Goal: Task Accomplishment & Management: Complete application form

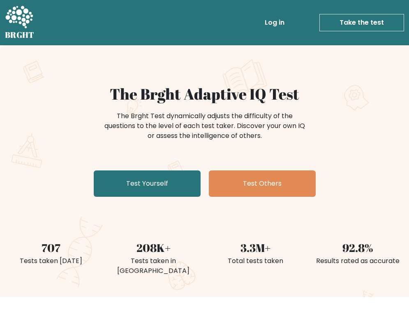
scroll to position [41, 0]
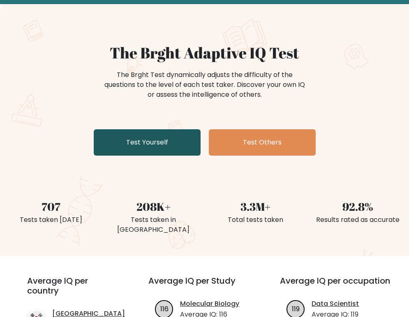
click at [154, 151] on link "Test Yourself" at bounding box center [147, 142] width 107 height 26
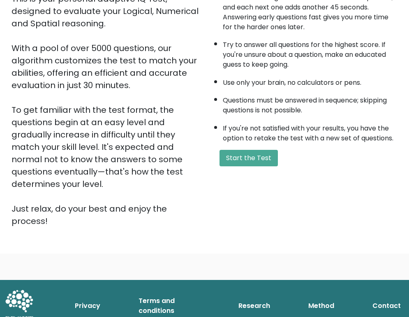
scroll to position [123, 0]
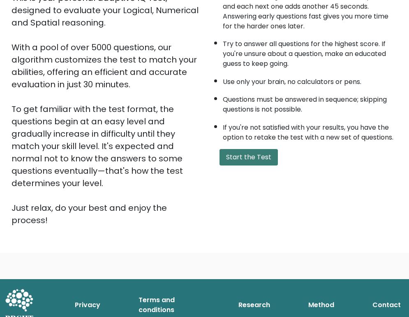
click at [237, 158] on button "Start the Test" at bounding box center [249, 157] width 58 height 16
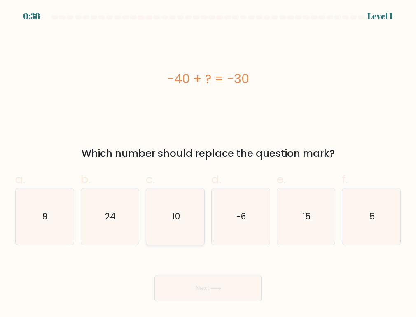
click at [177, 205] on icon "10" at bounding box center [175, 216] width 57 height 57
click at [208, 164] on input "c. 10" at bounding box center [208, 160] width 0 height 5
radio input "true"
click at [225, 286] on button "Next" at bounding box center [207, 288] width 107 height 26
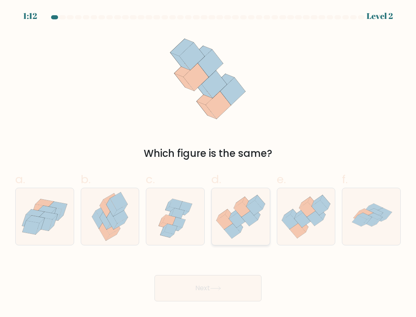
click at [234, 221] on icon at bounding box center [237, 220] width 16 height 15
click at [208, 164] on input "d." at bounding box center [208, 160] width 0 height 5
radio input "true"
click at [226, 288] on button "Next" at bounding box center [207, 288] width 107 height 26
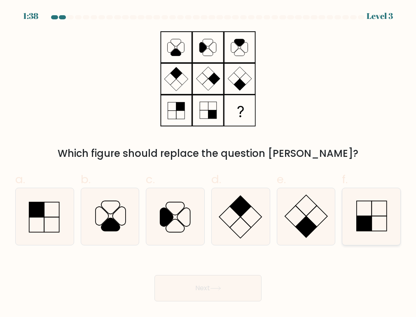
click at [369, 211] on icon at bounding box center [371, 216] width 57 height 57
click at [208, 164] on input "f." at bounding box center [208, 160] width 0 height 5
radio input "true"
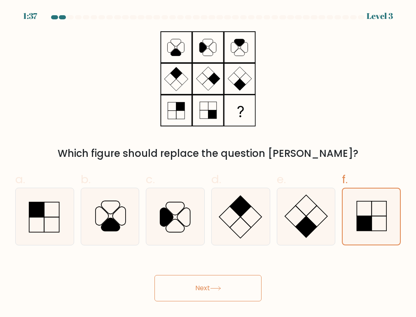
click at [232, 286] on button "Next" at bounding box center [207, 288] width 107 height 26
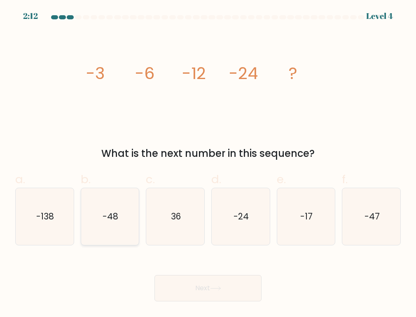
click at [111, 219] on text "-48" at bounding box center [110, 216] width 16 height 12
click at [208, 164] on input "b. -48" at bounding box center [208, 160] width 0 height 5
radio input "true"
click at [210, 286] on button "Next" at bounding box center [207, 288] width 107 height 26
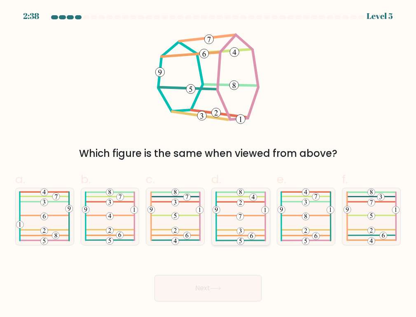
click at [249, 214] on icon at bounding box center [240, 216] width 56 height 57
click at [208, 164] on input "d." at bounding box center [208, 160] width 0 height 5
radio input "true"
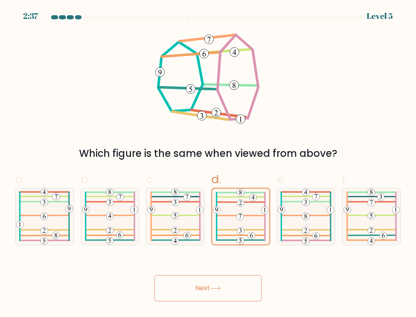
click at [223, 287] on button "Next" at bounding box center [207, 288] width 107 height 26
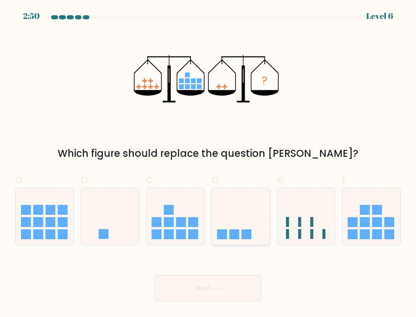
click at [218, 219] on icon at bounding box center [240, 217] width 58 height 48
click at [208, 164] on input "d." at bounding box center [208, 160] width 0 height 5
radio input "true"
click at [220, 287] on button "Next" at bounding box center [207, 288] width 107 height 26
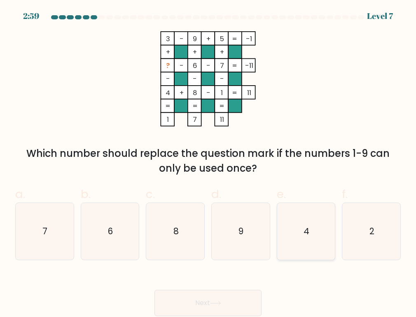
click at [287, 241] on icon "4" at bounding box center [305, 231] width 57 height 57
click at [208, 164] on input "e. 4" at bounding box center [208, 160] width 0 height 5
radio input "true"
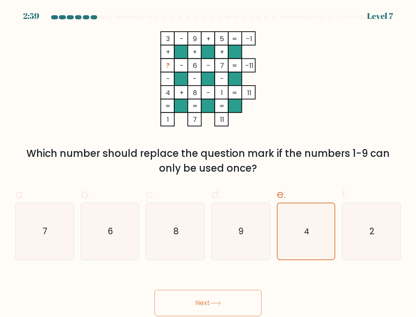
click at [223, 298] on button "Next" at bounding box center [207, 303] width 107 height 26
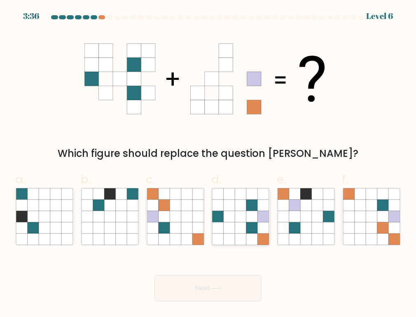
click at [246, 234] on icon at bounding box center [251, 239] width 11 height 11
click at [208, 164] on input "d." at bounding box center [208, 160] width 0 height 5
radio input "true"
click at [239, 285] on button "Next" at bounding box center [207, 288] width 107 height 26
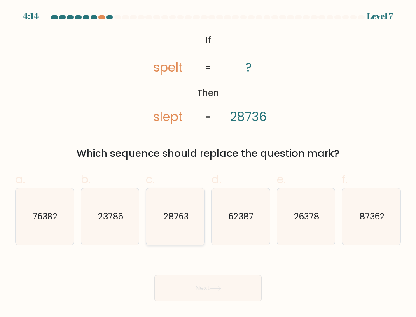
click at [181, 223] on icon "28763" at bounding box center [175, 216] width 57 height 57
click at [208, 164] on input "c. 28763" at bounding box center [208, 160] width 0 height 5
radio input "true"
click at [213, 290] on button "Next" at bounding box center [207, 288] width 107 height 26
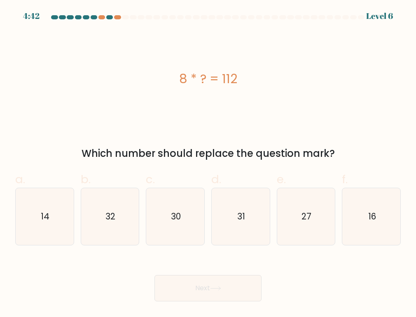
click at [379, 107] on div "8 * ? = 112" at bounding box center [207, 78] width 385 height 95
click at [51, 218] on icon "14" at bounding box center [44, 216] width 57 height 57
click at [208, 164] on input "a. 14" at bounding box center [208, 160] width 0 height 5
radio input "true"
click at [190, 288] on button "Next" at bounding box center [207, 288] width 107 height 26
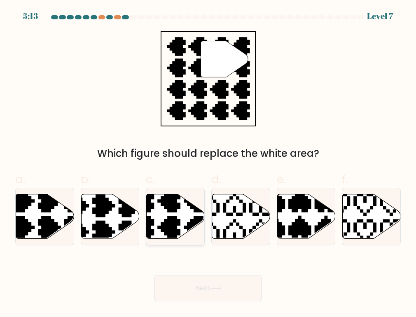
click at [183, 228] on icon at bounding box center [175, 216] width 58 height 44
click at [208, 164] on input "c." at bounding box center [208, 160] width 0 height 5
radio input "true"
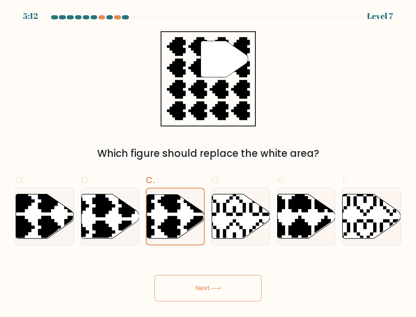
click at [193, 268] on div "Next" at bounding box center [207, 278] width 395 height 46
click at [195, 279] on button "Next" at bounding box center [207, 288] width 107 height 26
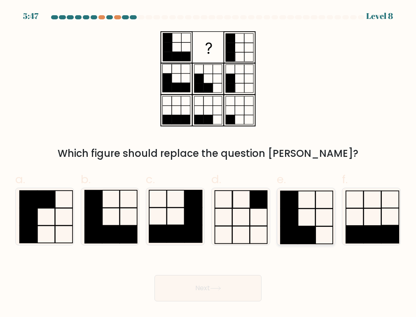
click at [309, 212] on icon at bounding box center [305, 216] width 57 height 57
click at [208, 164] on input "e." at bounding box center [208, 160] width 0 height 5
radio input "true"
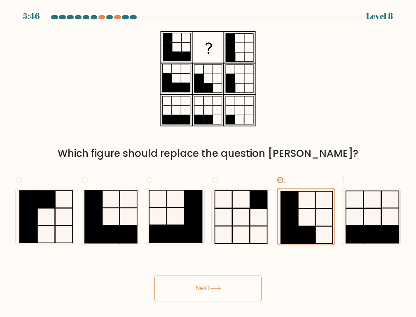
click at [221, 287] on icon at bounding box center [215, 288] width 11 height 5
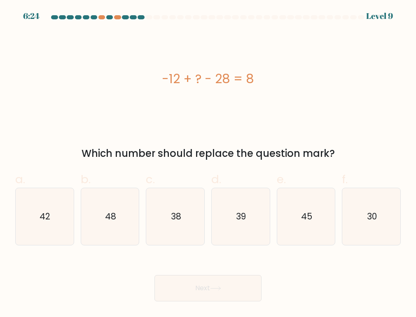
drag, startPoint x: 158, startPoint y: 84, endPoint x: 331, endPoint y: 146, distance: 184.7
click at [331, 146] on div "-12 + ? - 28 = 8 Which number should replace the question mark?" at bounding box center [207, 96] width 395 height 130
copy div "-12 + ? - 28 = 8 Which number should replace the question mark?"
click at [116, 218] on text "48" at bounding box center [110, 216] width 11 height 12
click at [208, 164] on input "b. 48" at bounding box center [208, 160] width 0 height 5
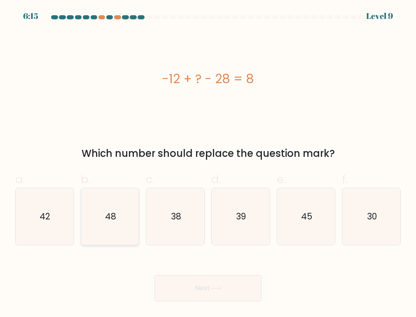
radio input "true"
click at [202, 289] on button "Next" at bounding box center [207, 288] width 107 height 26
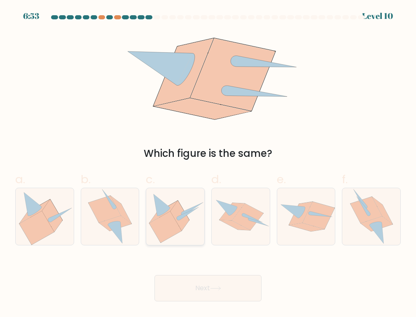
click at [172, 220] on icon at bounding box center [165, 226] width 32 height 31
click at [208, 164] on input "c." at bounding box center [208, 160] width 0 height 5
radio input "true"
click at [211, 294] on button "Next" at bounding box center [207, 288] width 107 height 26
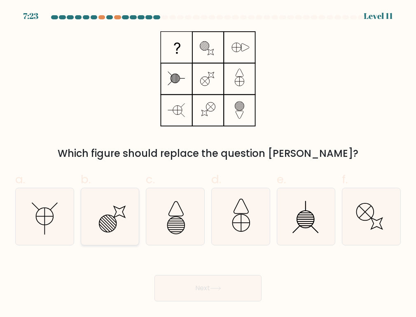
click at [124, 218] on icon at bounding box center [109, 216] width 57 height 57
click at [208, 164] on input "b." at bounding box center [208, 160] width 0 height 5
radio input "true"
click at [196, 276] on button "Next" at bounding box center [207, 288] width 107 height 26
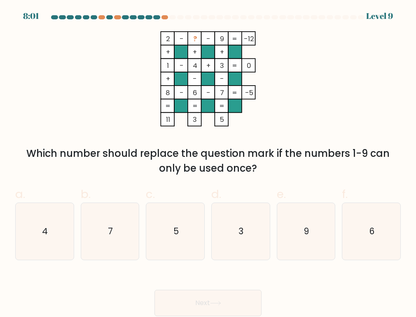
drag, startPoint x: 152, startPoint y: 36, endPoint x: 272, endPoint y: 165, distance: 176.7
click at [272, 165] on div "2 - ? - 9 -12 + + + 1 - 4 + 3 0 + - - 8 - 6 - 7 = -5 = = = = 11 3 5 = Which num…" at bounding box center [207, 103] width 395 height 144
copy div "2 - ? - 9 -12 + + + 1 - 4 + 3 0 + - - 8 - 6 - 7 = -5 = = = = 11 3 5 = Which num…"
click at [174, 220] on icon "5" at bounding box center [175, 231] width 57 height 57
click at [208, 164] on input "c. 5" at bounding box center [208, 160] width 0 height 5
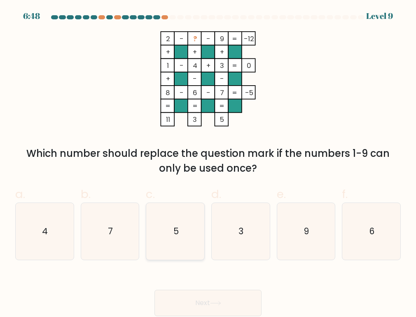
radio input "true"
click at [220, 304] on icon at bounding box center [215, 303] width 10 height 4
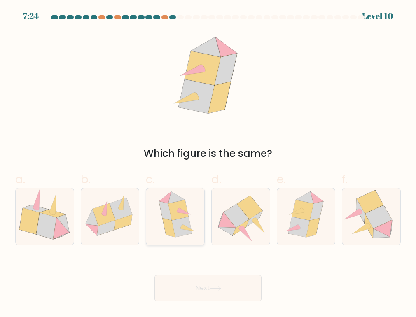
click at [186, 231] on icon at bounding box center [182, 227] width 20 height 20
click at [208, 164] on input "c." at bounding box center [208, 160] width 0 height 5
radio input "true"
click at [190, 270] on div "Next" at bounding box center [207, 278] width 395 height 46
click at [190, 279] on button "Next" at bounding box center [207, 288] width 107 height 26
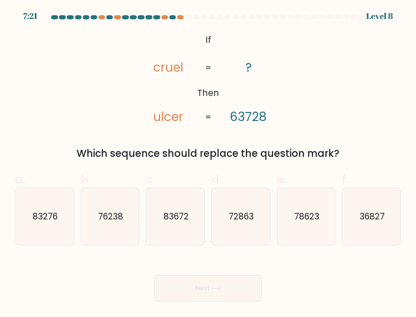
click at [196, 292] on button "Next" at bounding box center [207, 288] width 107 height 26
click at [168, 225] on icon "83672" at bounding box center [175, 216] width 57 height 57
click at [208, 164] on input "c. 83672" at bounding box center [208, 160] width 0 height 5
radio input "true"
click at [186, 282] on button "Next" at bounding box center [207, 288] width 107 height 26
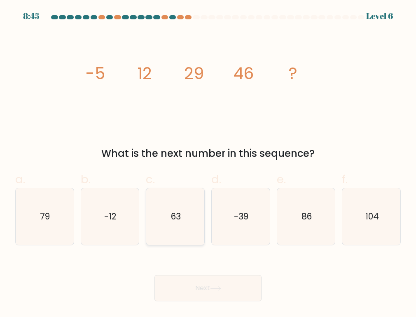
click at [168, 226] on icon "63" at bounding box center [175, 216] width 57 height 57
click at [208, 164] on input "c. 63" at bounding box center [208, 160] width 0 height 5
radio input "true"
click at [196, 284] on button "Next" at bounding box center [207, 288] width 107 height 26
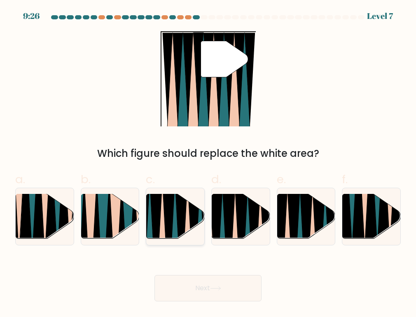
click at [174, 224] on icon at bounding box center [174, 242] width 13 height 116
click at [208, 164] on input "c." at bounding box center [208, 160] width 0 height 5
radio input "true"
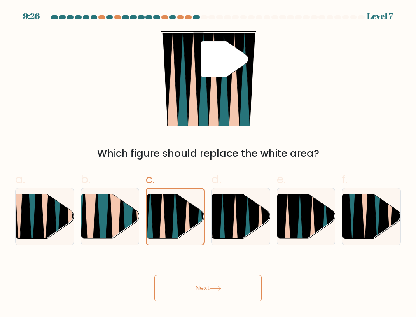
click at [188, 279] on button "Next" at bounding box center [207, 288] width 107 height 26
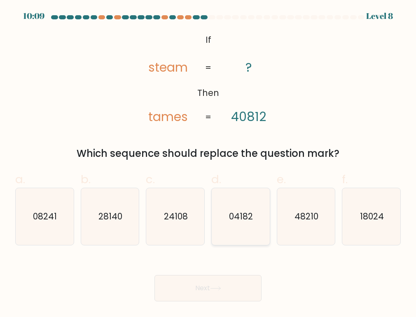
click at [231, 223] on icon "04182" at bounding box center [240, 216] width 57 height 57
click at [208, 164] on input "d. 04182" at bounding box center [208, 160] width 0 height 5
radio input "true"
click at [204, 285] on button "Next" at bounding box center [207, 288] width 107 height 26
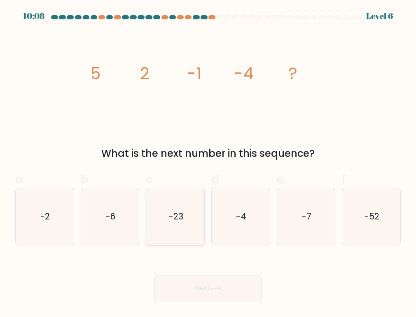
click at [175, 208] on icon "-23" at bounding box center [175, 216] width 57 height 57
click at [208, 164] on input "c. -23" at bounding box center [208, 160] width 0 height 5
radio input "true"
click at [192, 288] on button "Next" at bounding box center [207, 288] width 107 height 26
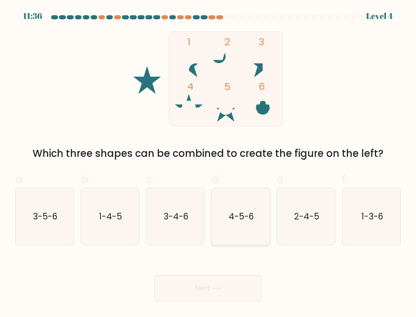
click at [266, 225] on icon "4-5-6" at bounding box center [240, 216] width 57 height 57
click at [208, 164] on input "d. 4-5-6" at bounding box center [208, 160] width 0 height 5
radio input "true"
click at [241, 281] on button "Next" at bounding box center [207, 288] width 107 height 26
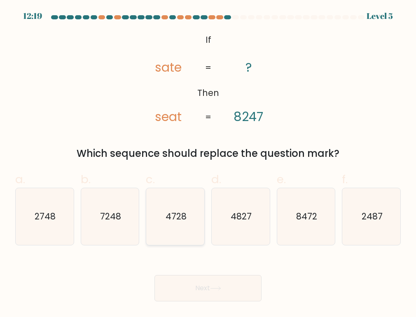
click at [168, 223] on icon "4728" at bounding box center [175, 216] width 57 height 57
click at [208, 164] on input "c. 4728" at bounding box center [208, 160] width 0 height 5
radio input "true"
click at [179, 279] on button "Next" at bounding box center [207, 288] width 107 height 26
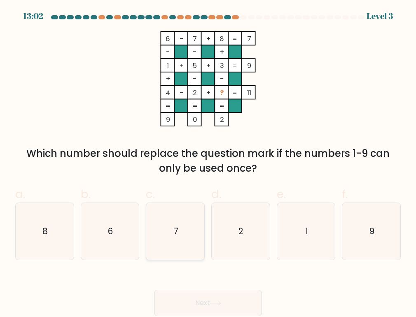
click at [158, 224] on icon "7" at bounding box center [175, 231] width 57 height 57
click at [208, 164] on input "c. 7" at bounding box center [208, 160] width 0 height 5
radio input "true"
click at [194, 297] on button "Next" at bounding box center [207, 303] width 107 height 26
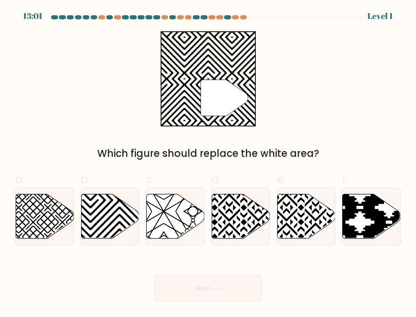
click at [56, 244] on div at bounding box center [44, 217] width 59 height 58
click at [208, 164] on input "a." at bounding box center [208, 160] width 0 height 5
radio input "true"
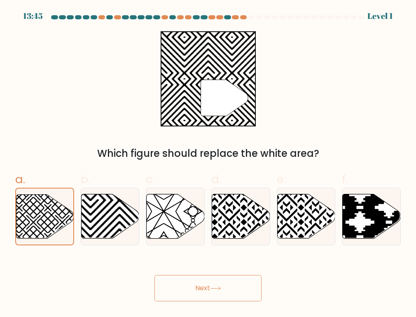
click at [205, 286] on button "Next" at bounding box center [207, 288] width 107 height 26
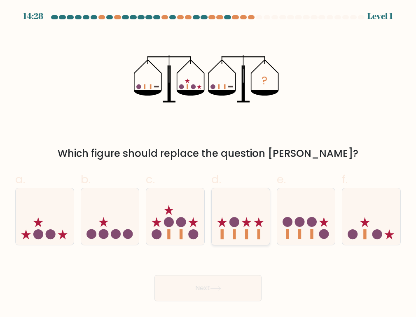
click at [242, 225] on icon at bounding box center [240, 217] width 58 height 48
click at [208, 164] on input "d." at bounding box center [208, 160] width 0 height 5
radio input "true"
click at [207, 286] on button "Next" at bounding box center [207, 288] width 107 height 26
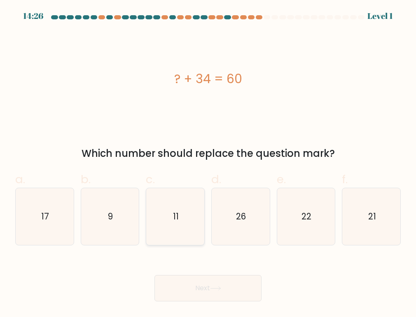
click at [161, 214] on icon "11" at bounding box center [175, 216] width 57 height 57
click at [208, 164] on input "c. 11" at bounding box center [208, 160] width 0 height 5
radio input "true"
click at [193, 291] on button "Next" at bounding box center [207, 288] width 107 height 26
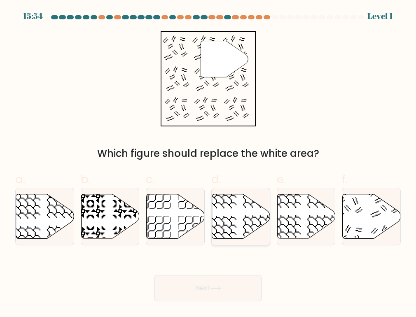
click at [233, 206] on icon at bounding box center [241, 216] width 58 height 44
click at [208, 164] on input "d." at bounding box center [208, 160] width 0 height 5
radio input "true"
click at [221, 290] on icon at bounding box center [215, 288] width 11 height 5
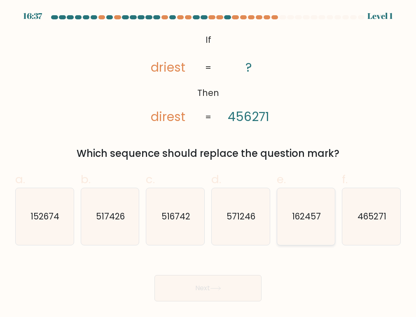
click at [319, 235] on icon "162457" at bounding box center [305, 216] width 57 height 57
click at [208, 164] on input "e. 162457" at bounding box center [208, 160] width 0 height 5
radio input "true"
click at [223, 285] on button "Next" at bounding box center [207, 288] width 107 height 26
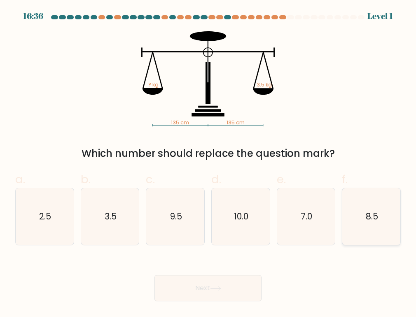
click at [357, 214] on icon "8.5" at bounding box center [371, 216] width 57 height 57
click at [208, 164] on input "f. 8.5" at bounding box center [208, 160] width 0 height 5
radio input "true"
click at [243, 287] on button "Next" at bounding box center [207, 288] width 107 height 26
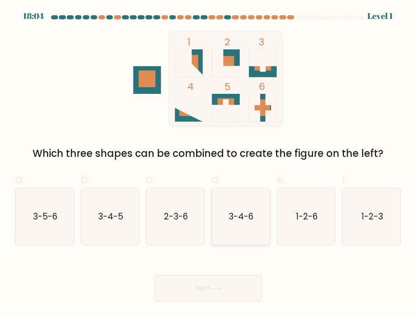
click at [233, 240] on icon "3-4-6" at bounding box center [240, 216] width 57 height 57
click at [208, 164] on input "d. 3-4-6" at bounding box center [208, 160] width 0 height 5
radio input "true"
click at [214, 287] on icon at bounding box center [215, 288] width 11 height 5
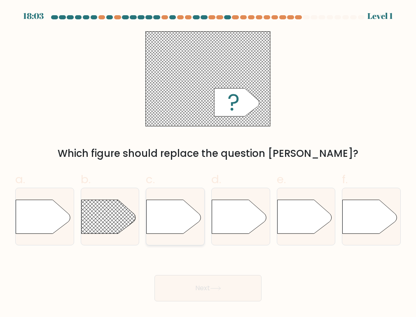
click at [170, 221] on icon at bounding box center [173, 217] width 54 height 34
click at [208, 164] on input "c." at bounding box center [208, 160] width 0 height 5
radio input "true"
click at [181, 286] on button "Next" at bounding box center [207, 288] width 107 height 26
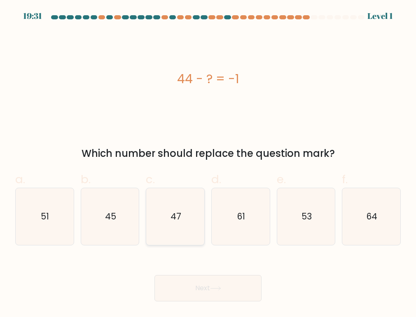
click at [179, 218] on text "47" at bounding box center [175, 216] width 11 height 12
click at [208, 164] on input "c. 47" at bounding box center [208, 160] width 0 height 5
radio input "true"
click at [204, 295] on button "Next" at bounding box center [207, 288] width 107 height 26
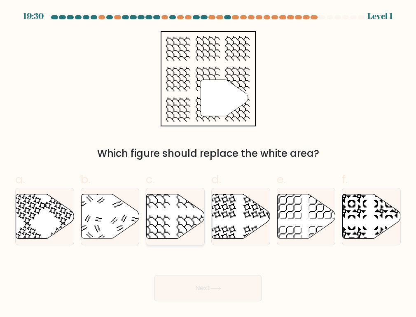
click at [176, 214] on icon at bounding box center [175, 216] width 58 height 44
click at [208, 164] on input "c." at bounding box center [208, 160] width 0 height 5
radio input "true"
click at [202, 284] on button "Next" at bounding box center [207, 288] width 107 height 26
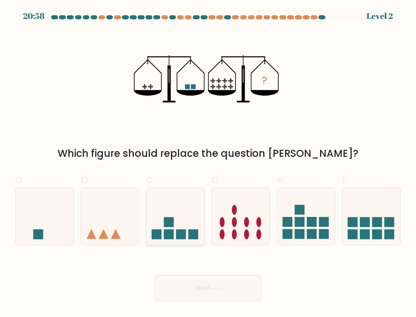
click at [169, 225] on rect at bounding box center [169, 222] width 10 height 10
click at [208, 164] on input "c." at bounding box center [208, 160] width 0 height 5
radio input "true"
click at [194, 280] on button "Next" at bounding box center [207, 288] width 107 height 26
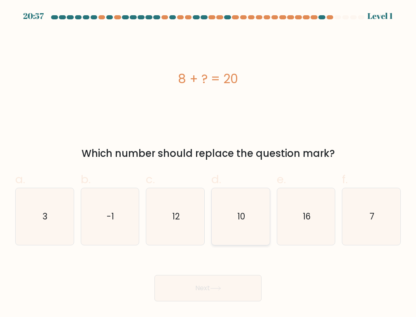
click at [229, 215] on icon "10" at bounding box center [240, 216] width 57 height 57
click at [208, 164] on input "d. 10" at bounding box center [208, 160] width 0 height 5
radio input "true"
click at [227, 279] on button "Next" at bounding box center [207, 288] width 107 height 26
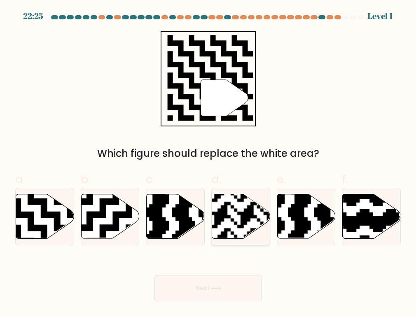
click at [249, 220] on rect at bounding box center [220, 241] width 105 height 105
click at [208, 164] on input "d." at bounding box center [208, 160] width 0 height 5
radio input "true"
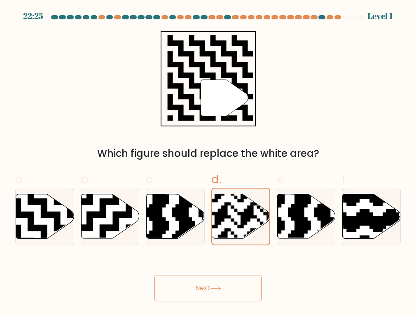
click at [231, 286] on button "Next" at bounding box center [207, 288] width 107 height 26
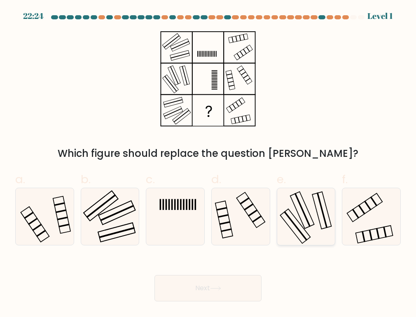
click at [297, 239] on icon at bounding box center [305, 216] width 57 height 57
click at [208, 164] on input "e." at bounding box center [208, 160] width 0 height 5
radio input "true"
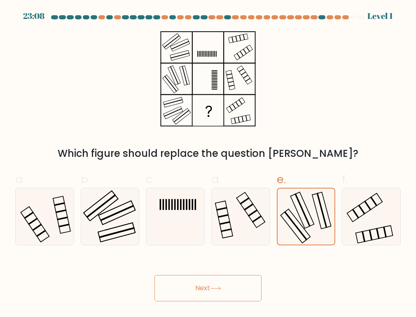
click at [242, 282] on button "Next" at bounding box center [207, 288] width 107 height 26
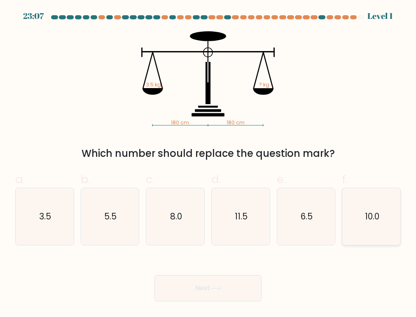
click at [349, 210] on icon "10.0" at bounding box center [371, 216] width 57 height 57
click at [208, 164] on input "f. 10.0" at bounding box center [208, 160] width 0 height 5
radio input "true"
click at [244, 293] on button "Next" at bounding box center [207, 288] width 107 height 26
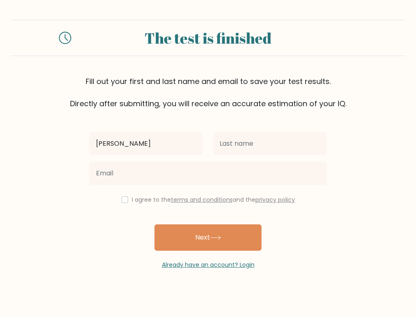
type input "[PERSON_NAME]"
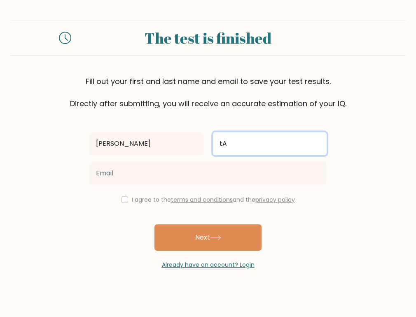
type input "t"
type input "Tabuyan"
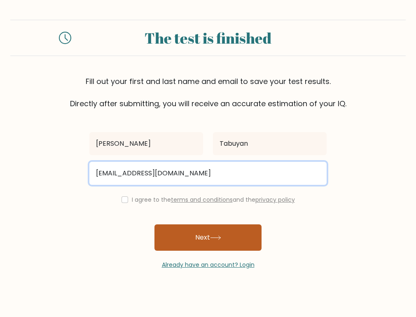
type input "catherinetabuyan@gmail.com"
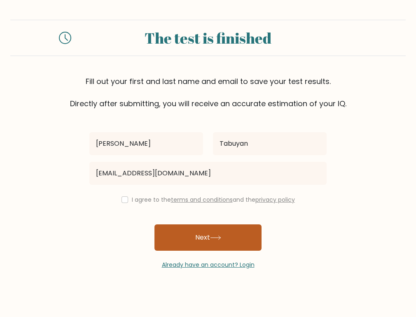
click at [212, 239] on icon at bounding box center [215, 237] width 11 height 5
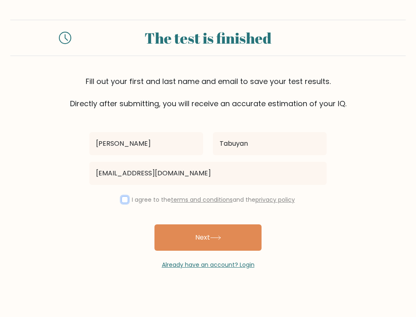
click at [121, 202] on input "checkbox" at bounding box center [124, 199] width 7 height 7
checkbox input "true"
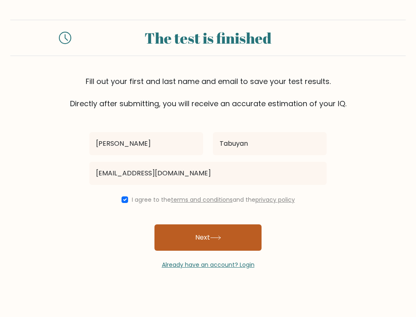
click at [201, 239] on button "Next" at bounding box center [207, 237] width 107 height 26
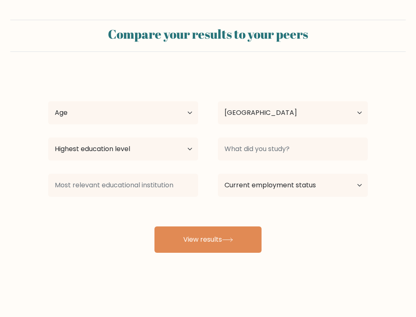
select select "PH"
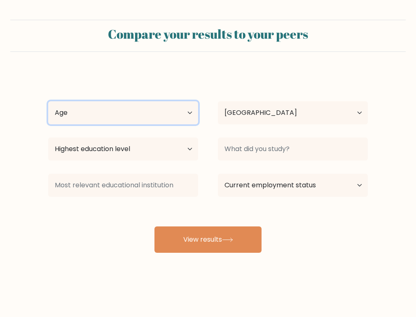
click at [123, 121] on select "Age Under [DEMOGRAPHIC_DATA] [DEMOGRAPHIC_DATA] [DEMOGRAPHIC_DATA] [DEMOGRAPHIC…" at bounding box center [123, 112] width 150 height 23
select select "25_34"
click at [48, 101] on select "Age Under [DEMOGRAPHIC_DATA] [DEMOGRAPHIC_DATA] [DEMOGRAPHIC_DATA] [DEMOGRAPHIC…" at bounding box center [123, 112] width 150 height 23
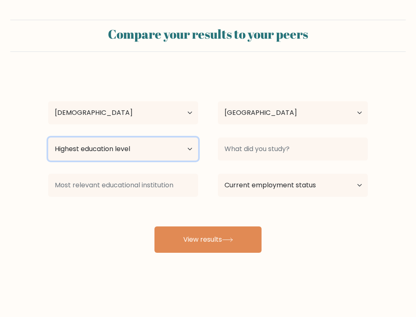
click at [103, 149] on select "Highest education level No schooling Primary Lower Secondary Upper Secondary Oc…" at bounding box center [123, 148] width 150 height 23
select select "bachelors_degree"
click at [48, 137] on select "Highest education level No schooling Primary Lower Secondary Upper Secondary Oc…" at bounding box center [123, 148] width 150 height 23
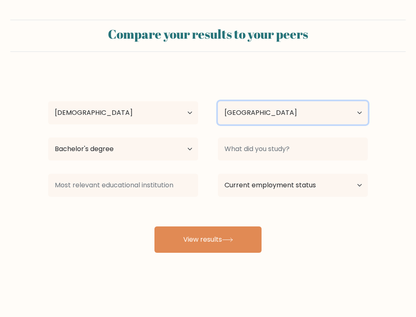
click at [237, 121] on select "Country [GEOGRAPHIC_DATA] [GEOGRAPHIC_DATA] [GEOGRAPHIC_DATA] [US_STATE] [GEOGR…" at bounding box center [293, 112] width 150 height 23
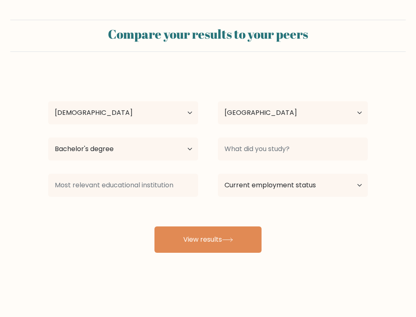
click at [172, 79] on div "[PERSON_NAME] Age Under [DEMOGRAPHIC_DATA] [DEMOGRAPHIC_DATA] [DEMOGRAPHIC_DATA…" at bounding box center [207, 162] width 329 height 181
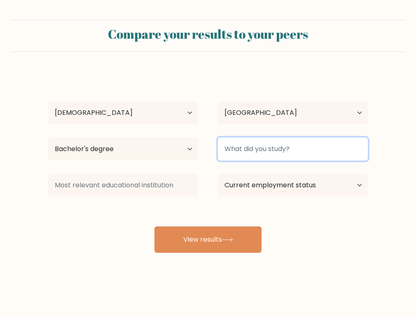
click at [251, 149] on input at bounding box center [293, 148] width 150 height 23
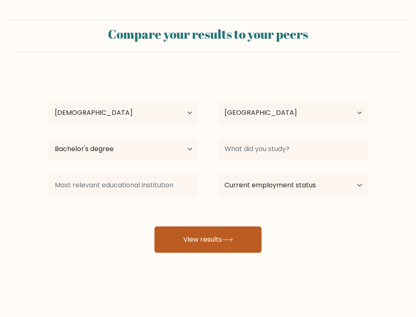
click at [213, 239] on button "View results" at bounding box center [207, 239] width 107 height 26
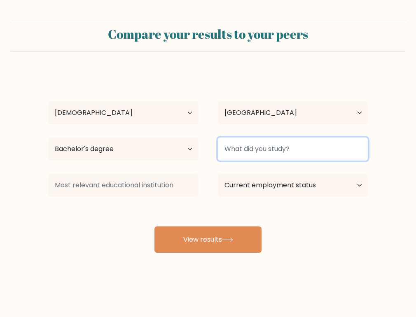
click at [245, 150] on input at bounding box center [293, 148] width 150 height 23
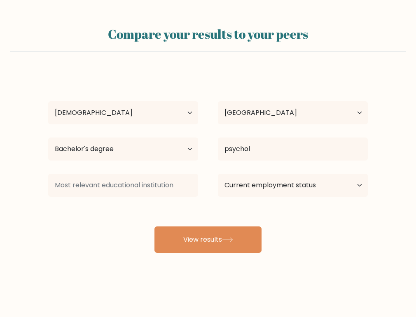
click at [257, 175] on div "[PERSON_NAME] Age Under [DEMOGRAPHIC_DATA] [DEMOGRAPHIC_DATA] [DEMOGRAPHIC_DATA…" at bounding box center [207, 162] width 329 height 181
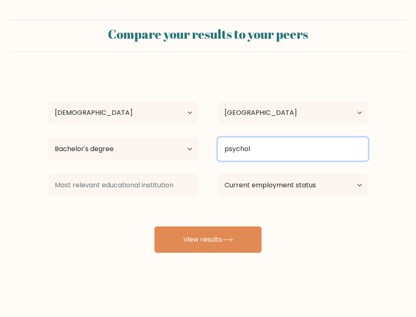
click at [274, 147] on input "psychol" at bounding box center [293, 148] width 150 height 23
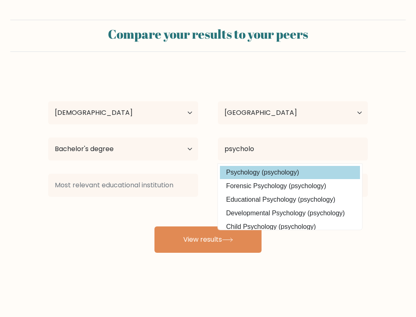
click at [276, 167] on option "Psychology (psychology)" at bounding box center [290, 172] width 140 height 13
type input "Psychology"
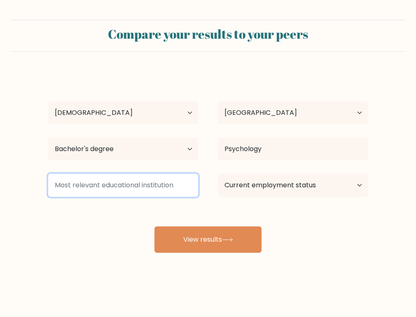
click at [152, 178] on input at bounding box center [123, 185] width 150 height 23
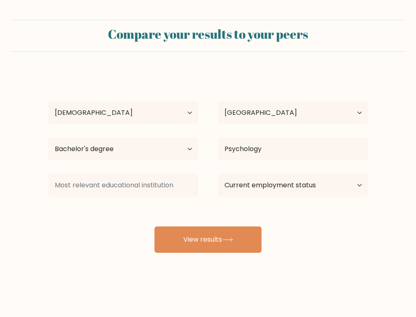
click at [276, 199] on div "Current employment status Employed Student Retired Other / prefer not to answer" at bounding box center [292, 185] width 169 height 30
click at [276, 190] on select "Current employment status Employed Student Retired Other / prefer not to answer" at bounding box center [293, 185] width 150 height 23
select select "employed"
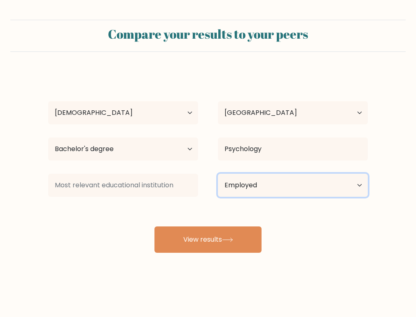
click at [218, 174] on select "Current employment status Employed Student Retired Other / prefer not to answer" at bounding box center [293, 185] width 150 height 23
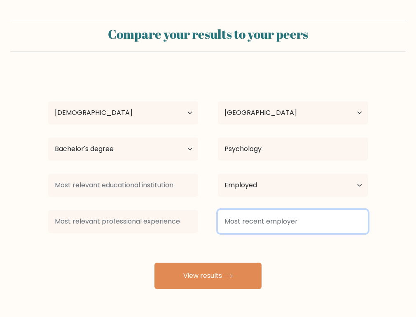
click at [255, 221] on input at bounding box center [293, 221] width 150 height 23
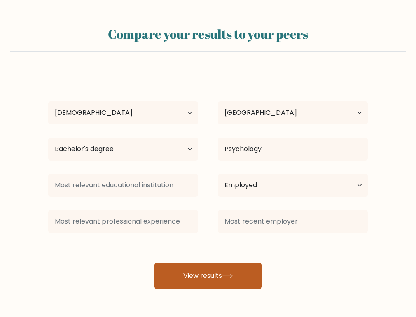
click at [204, 276] on button "View results" at bounding box center [207, 275] width 107 height 26
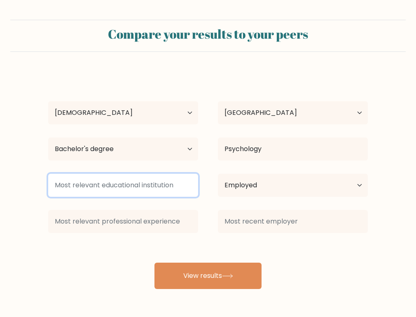
click at [118, 186] on input at bounding box center [123, 185] width 150 height 23
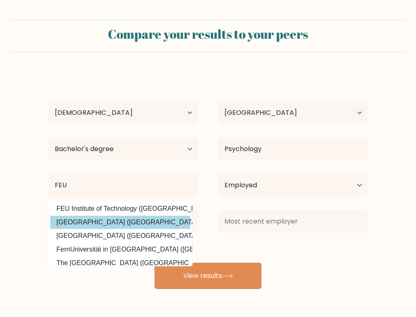
click at [109, 223] on option "[GEOGRAPHIC_DATA] ([GEOGRAPHIC_DATA])" at bounding box center [120, 222] width 140 height 13
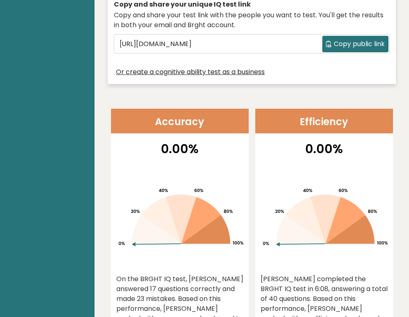
scroll to position [411, 0]
